Goal: Transaction & Acquisition: Purchase product/service

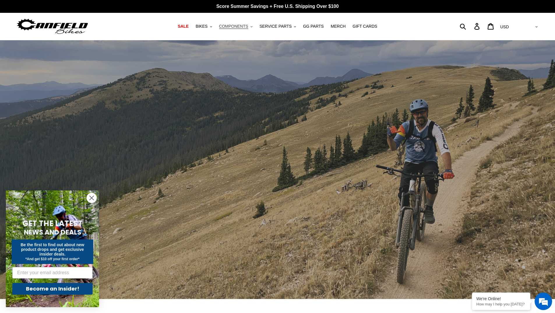
click at [242, 26] on span "COMPONENTS" at bounding box center [233, 26] width 29 height 5
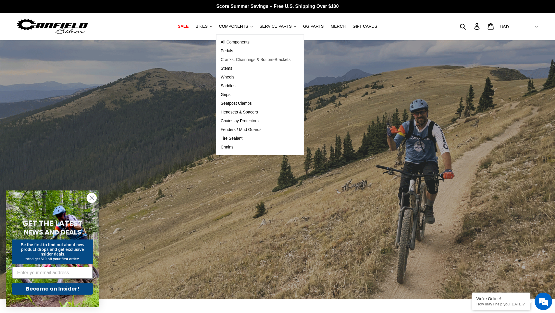
click at [238, 59] on span "Cranks, Chainrings & Bottom-Brackets" at bounding box center [256, 59] width 70 height 5
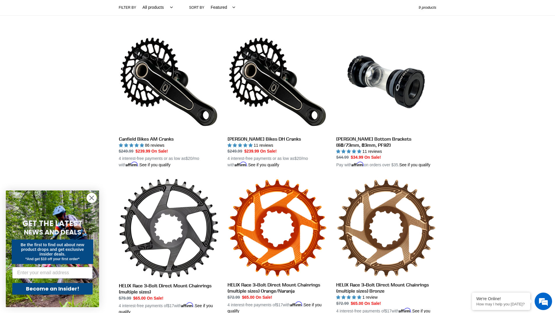
scroll to position [138, 0]
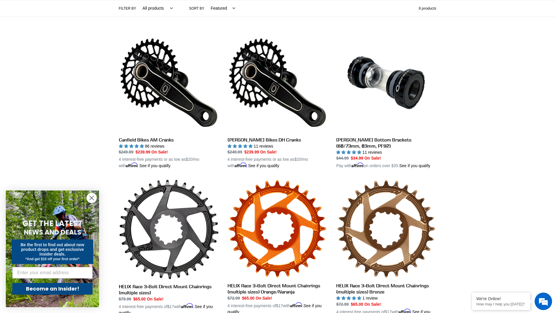
click at [88, 199] on circle "Close dialog" at bounding box center [92, 198] width 10 height 10
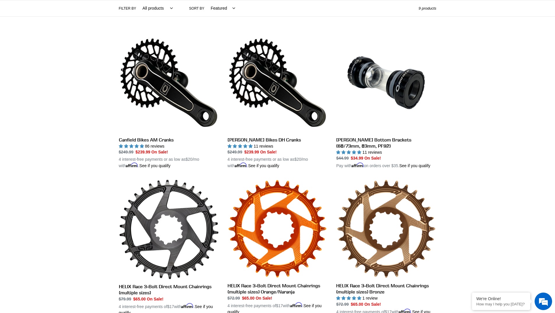
drag, startPoint x: 166, startPoint y: 79, endPoint x: 60, endPoint y: 134, distance: 119.0
click at [60, 134] on div "Collection: CRANKS & BOTTOM-BRACKETS Filter by All products Components Cranks .…" at bounding box center [277, 187] width 555 height 571
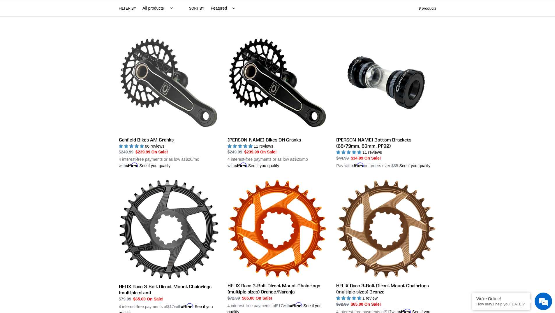
scroll to position [0, 0]
click at [149, 78] on link "Canfield Bikes AM Cranks" at bounding box center [169, 101] width 100 height 136
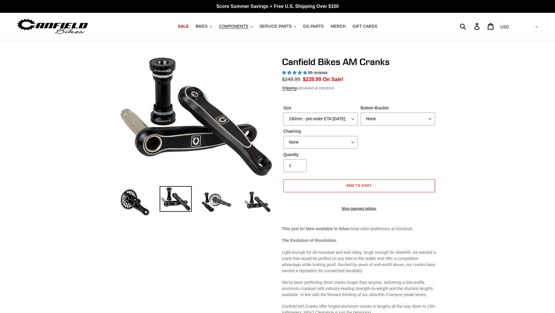
select select "highest-rating"
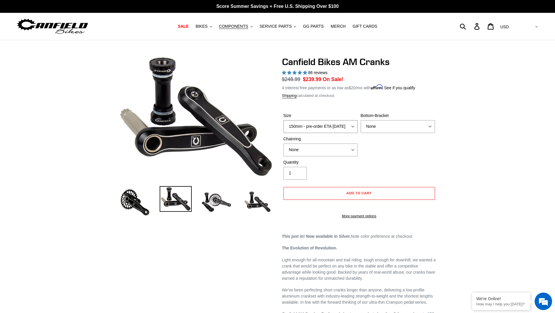
click at [328, 125] on select "150mm - pre-order ETA 9/30/25 155mm - pre-order ETA 9/30/25 160mm - pre-order E…" at bounding box center [321, 126] width 74 height 13
select select "160mm - pre-order ETA 9/30/25"
click at [284, 120] on select "150mm - pre-order ETA 9/30/25 155mm - pre-order ETA 9/30/25 160mm - pre-order E…" at bounding box center [321, 126] width 74 height 13
click at [388, 121] on select "None BSA Threaded 68/73mm Press Fit PF92" at bounding box center [398, 126] width 74 height 13
select select "Press Fit PF92"
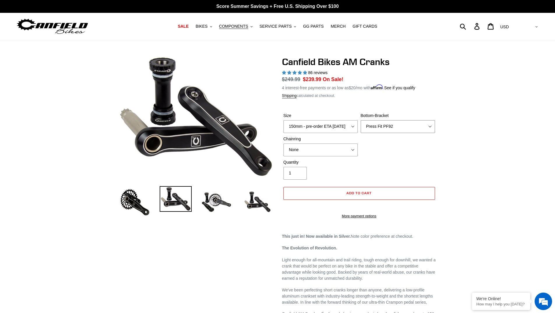
click at [361, 120] on select "None BSA Threaded 68/73mm Press Fit PF92" at bounding box center [398, 126] width 74 height 13
click at [316, 150] on select "None 30t Round (Boost 148) 30t Oval (Boost 148) 32t Round (Boost 148) 32t Oval …" at bounding box center [321, 149] width 74 height 13
click at [422, 164] on div "Quantity 1" at bounding box center [359, 170] width 154 height 23
